Goal: Find specific page/section

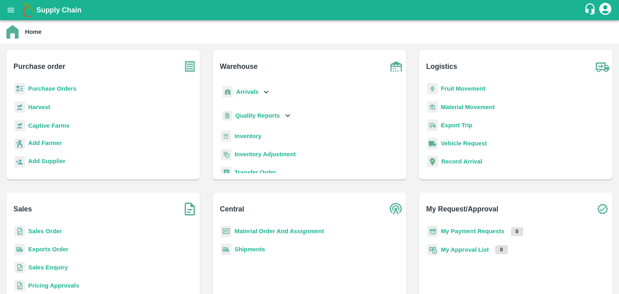
click at [45, 231] on b "Sales Order" at bounding box center [44, 231] width 33 height 6
